Goal: Transaction & Acquisition: Download file/media

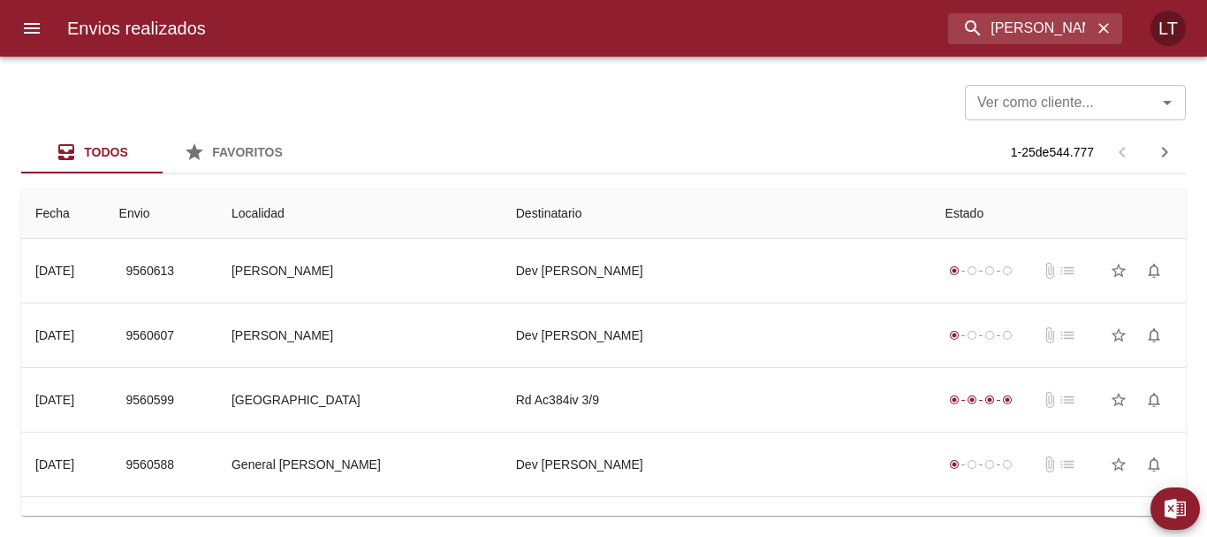
type input "[PERSON_NAME] [PERSON_NAME]"
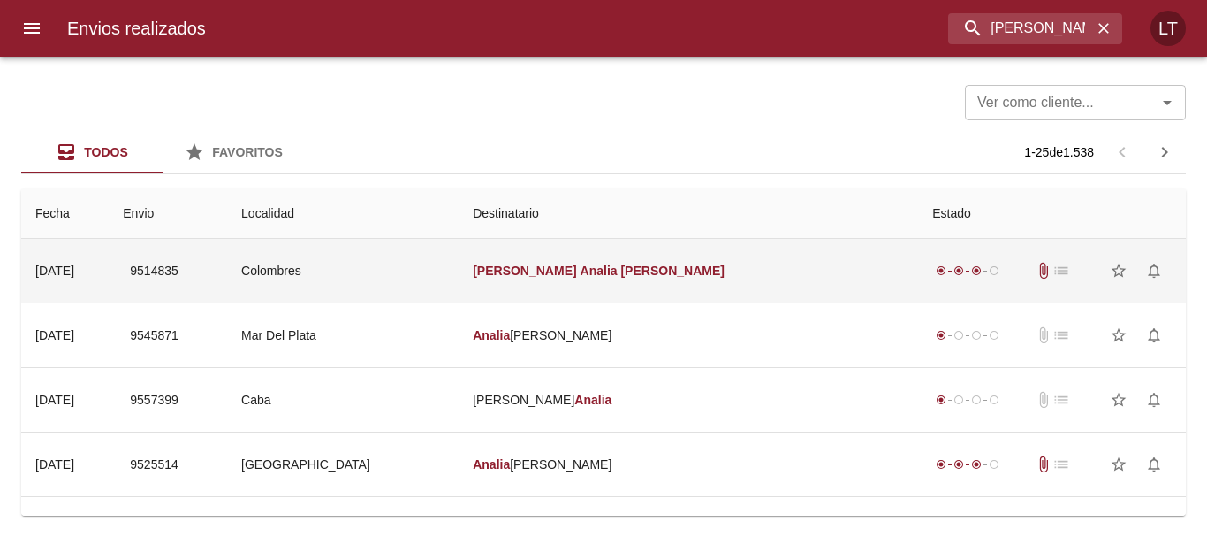
click at [767, 293] on td "[PERSON_NAME] [PERSON_NAME]" at bounding box center [689, 271] width 460 height 64
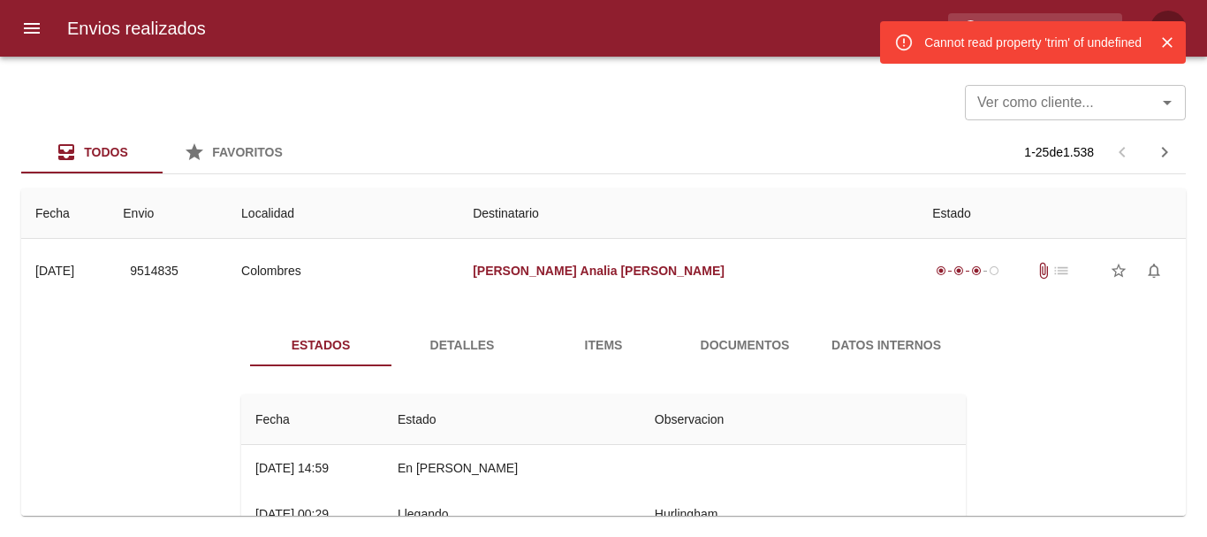
click at [712, 338] on span "Documentos" at bounding box center [745, 345] width 120 height 22
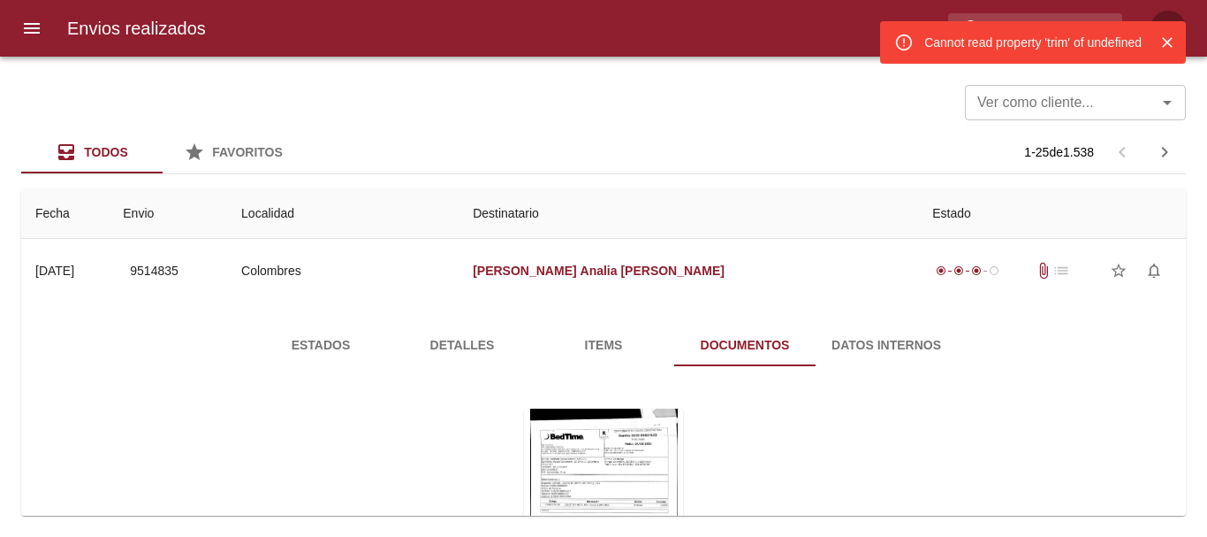
scroll to position [88, 0]
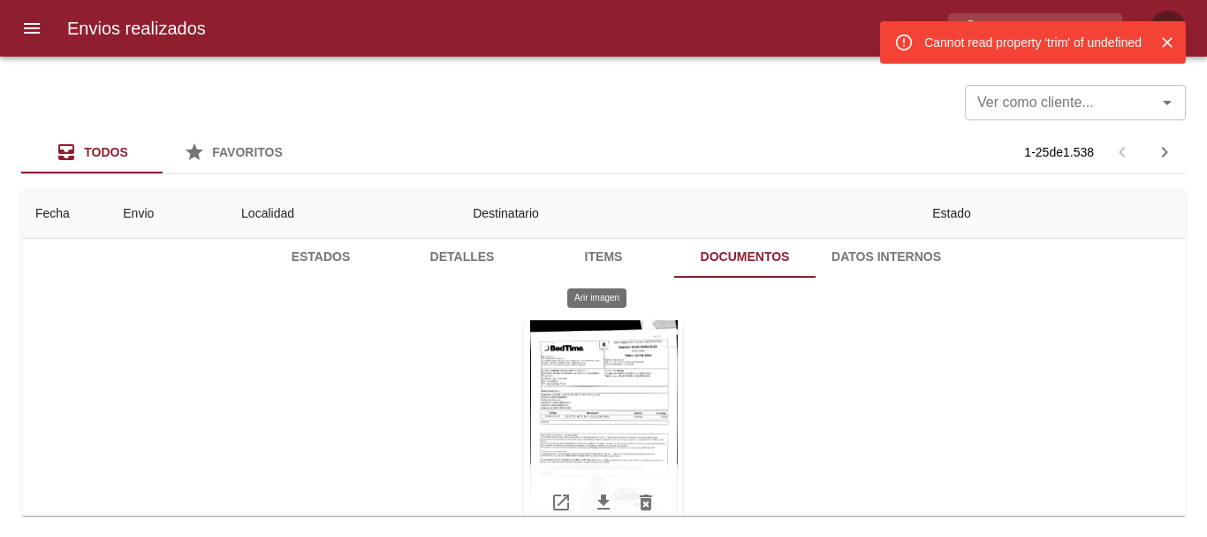
click at [630, 404] on div "Tabla de envíos del cliente" at bounding box center [603, 430] width 159 height 221
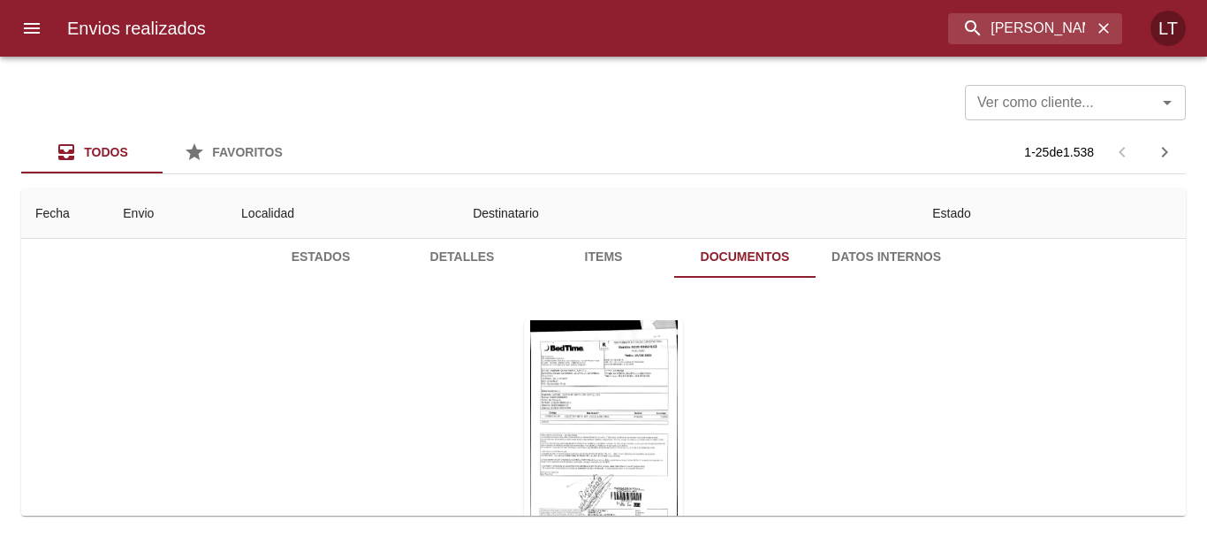
click at [1101, 25] on icon "button" at bounding box center [1104, 28] width 11 height 11
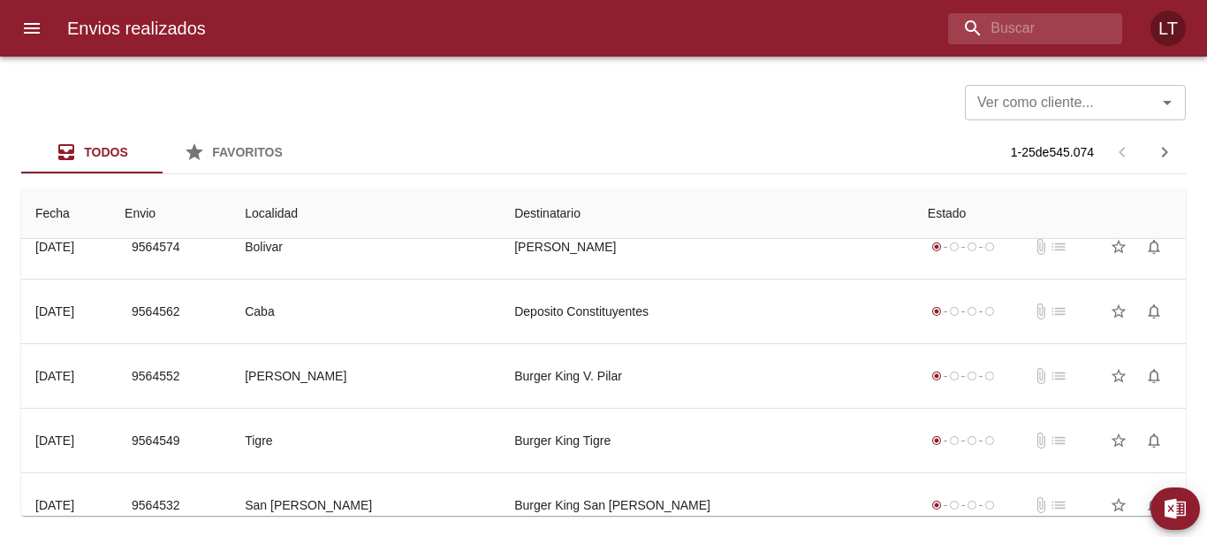
scroll to position [0, 0]
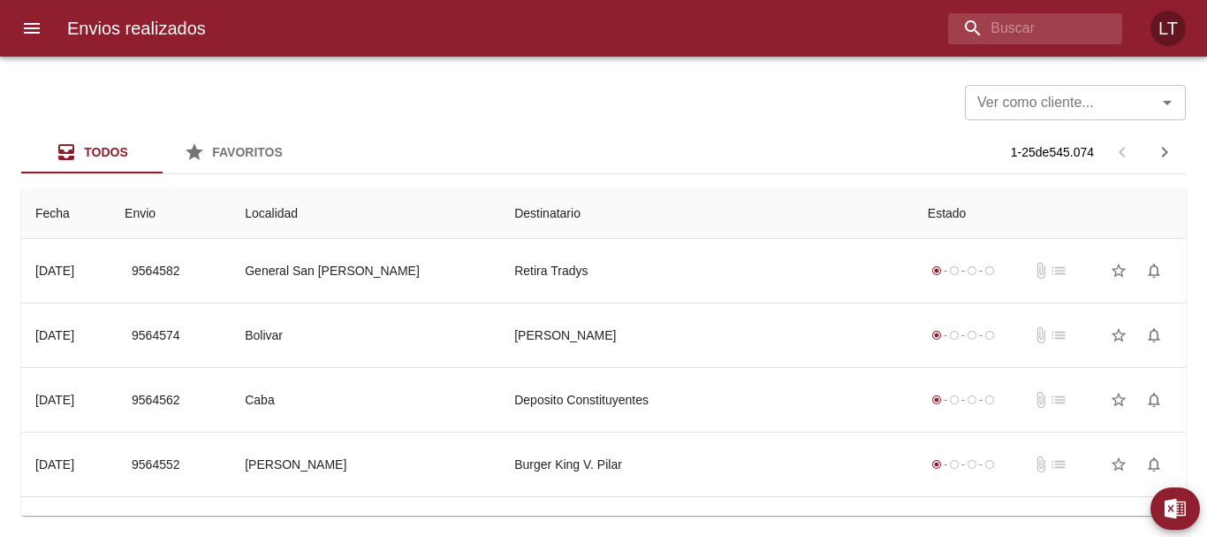
click at [1141, 108] on div at bounding box center [1155, 102] width 46 height 25
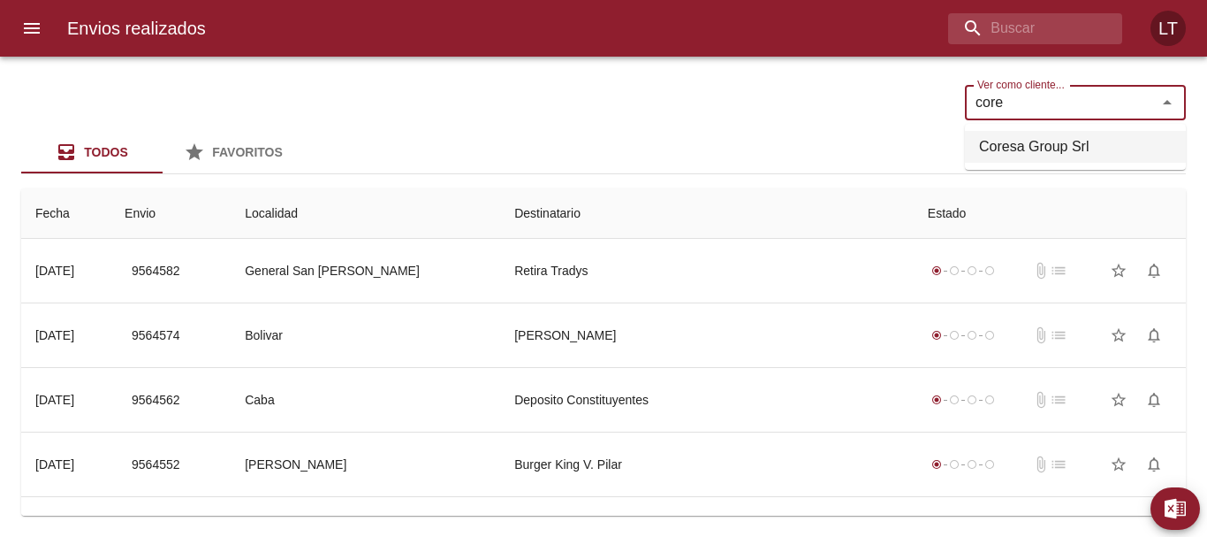
click at [1094, 146] on li "Coresa Group Srl" at bounding box center [1075, 147] width 221 height 32
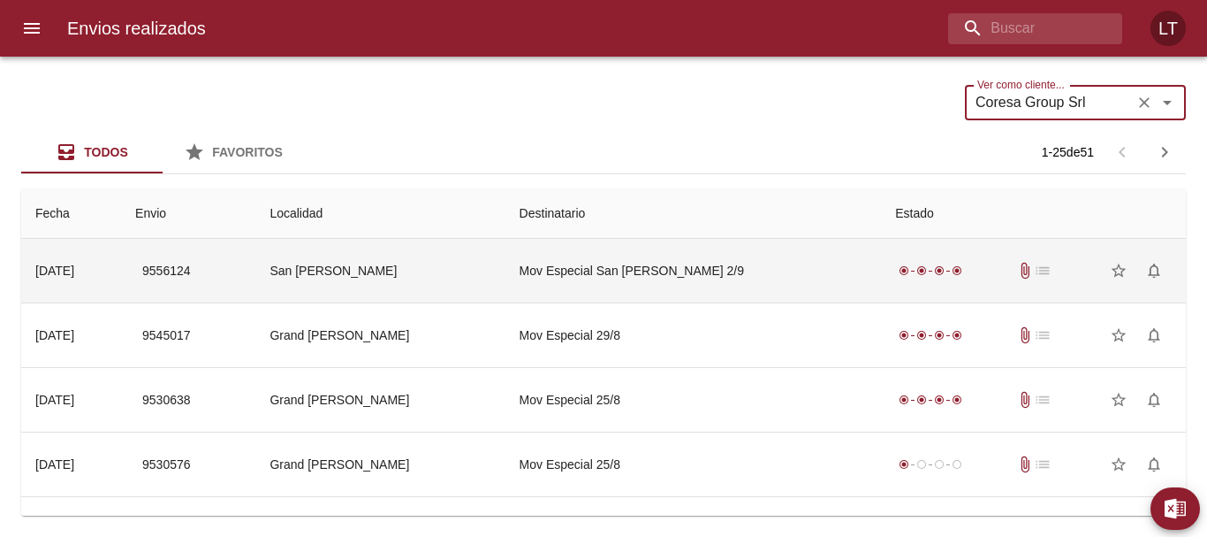
type input "Coresa Group Srl"
click at [803, 262] on td "Mov Especial San [PERSON_NAME] 2/9" at bounding box center [694, 271] width 377 height 64
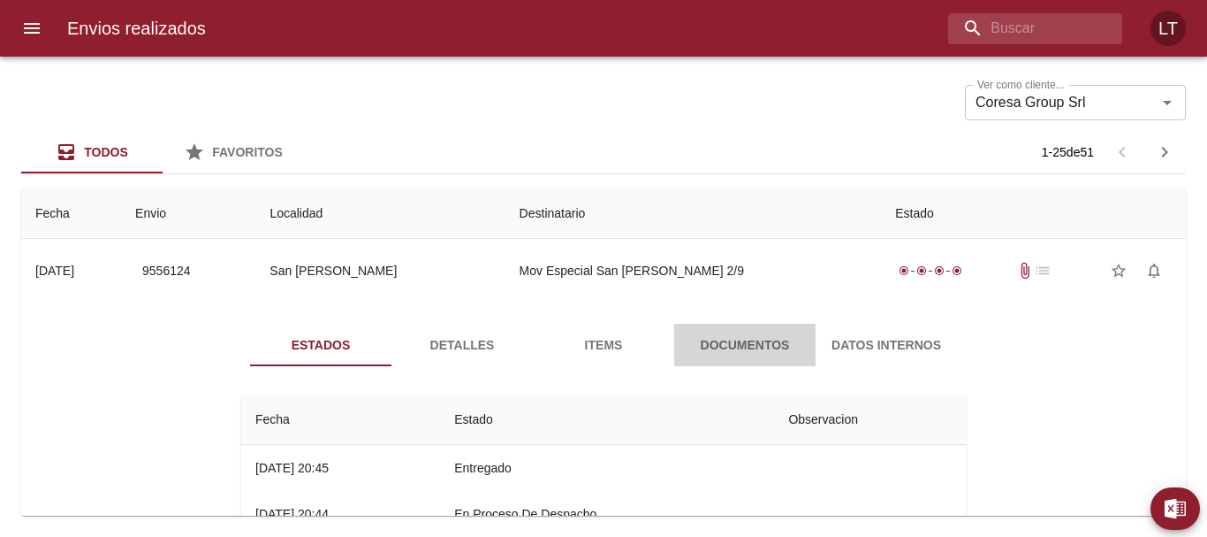
click at [762, 331] on button "Documentos" at bounding box center [744, 345] width 141 height 42
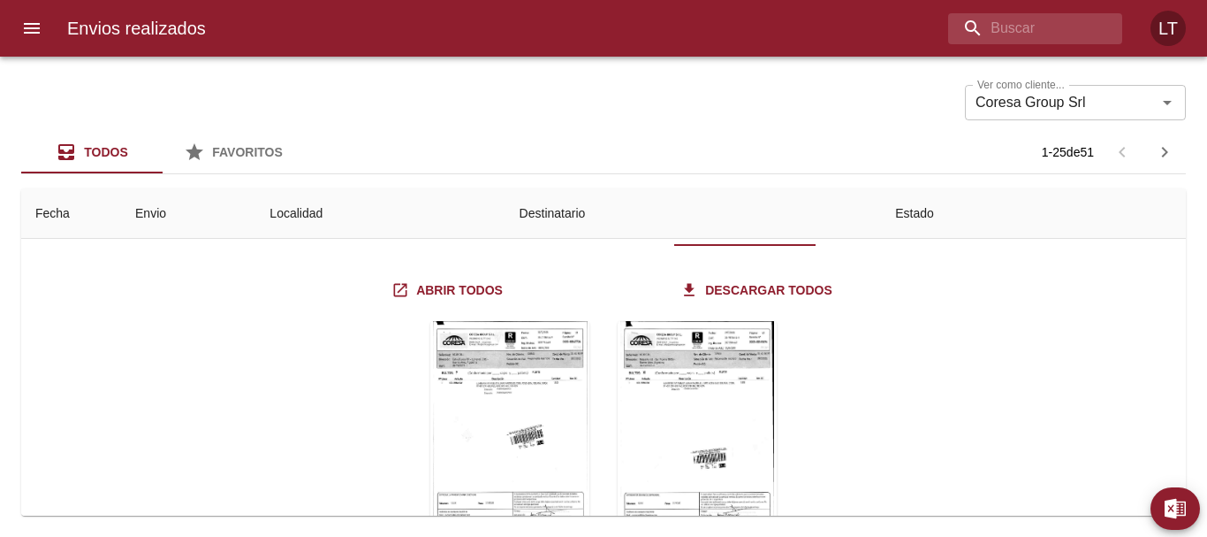
scroll to position [88, 0]
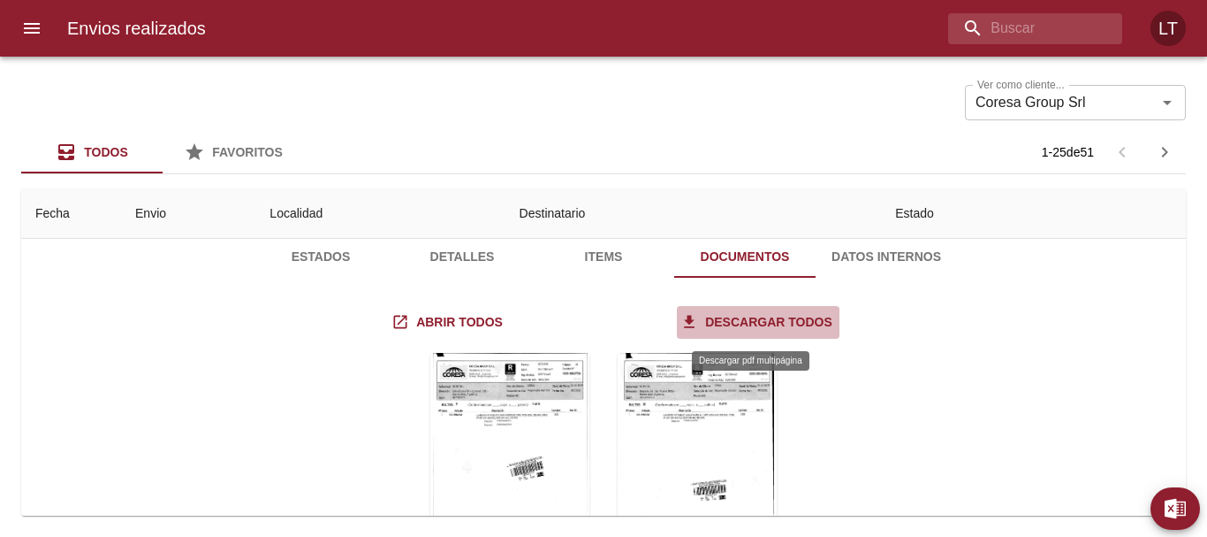
click at [810, 327] on span "Descargar todos" at bounding box center [758, 322] width 149 height 22
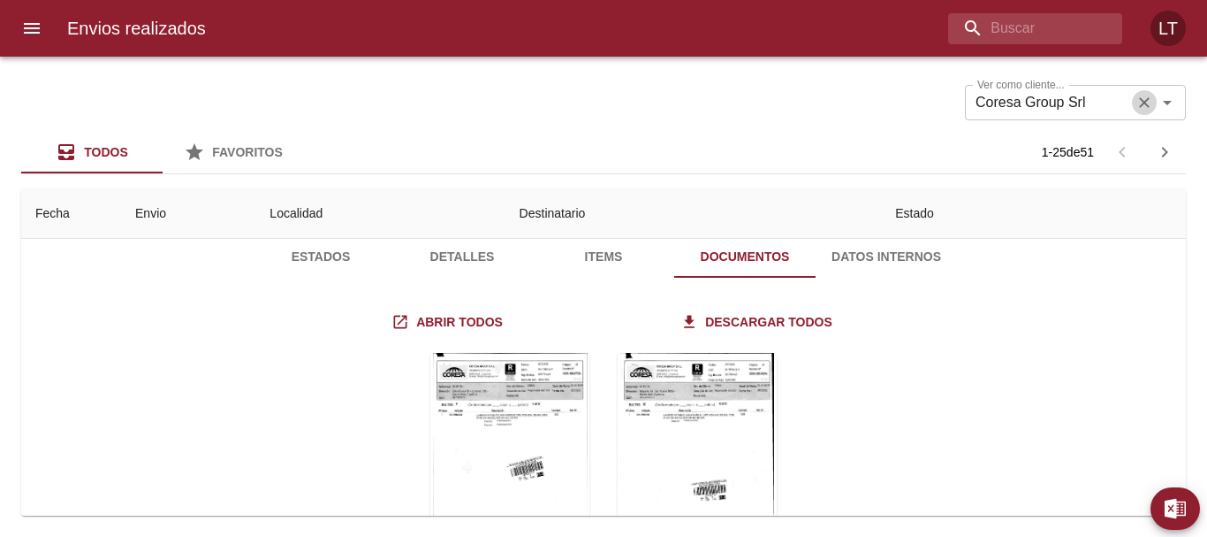
click at [1142, 104] on icon "Limpiar" at bounding box center [1144, 102] width 11 height 11
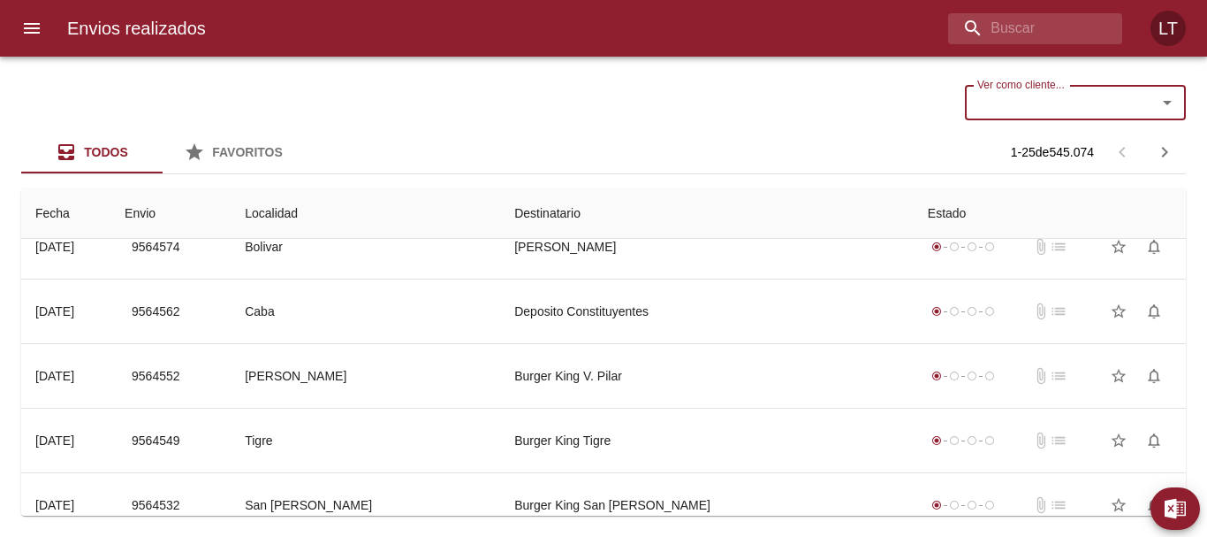
scroll to position [0, 0]
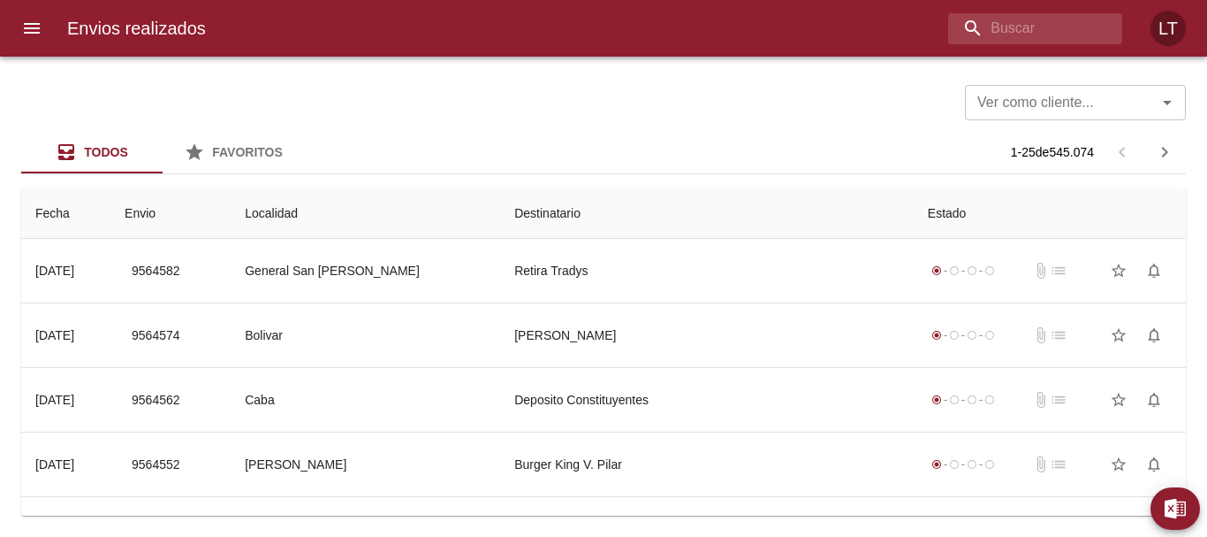
click at [745, 109] on div "Ver como cliente... Ver como cliente..." at bounding box center [603, 101] width 1165 height 46
